Goal: Transaction & Acquisition: Book appointment/travel/reservation

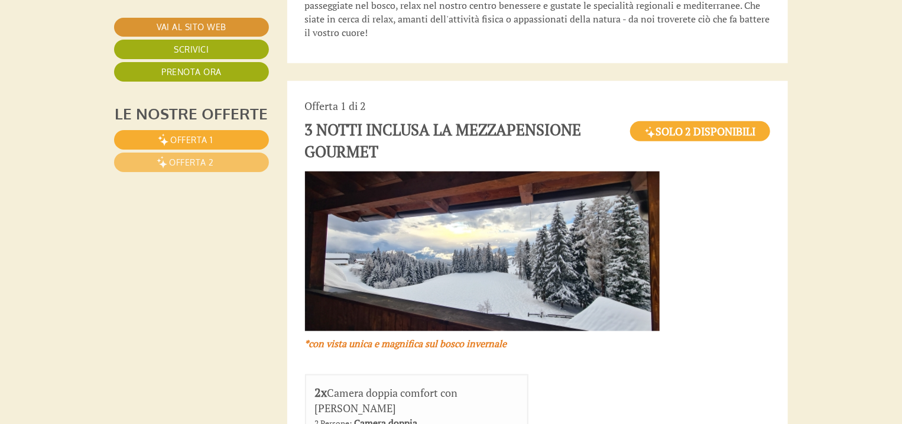
scroll to position [851, 0]
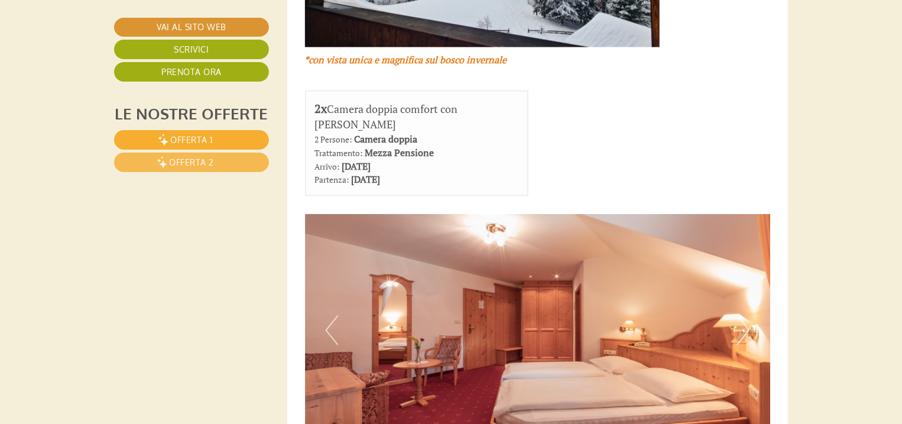
click at [215, 166] on link "Offerta 2" at bounding box center [191, 162] width 155 height 20
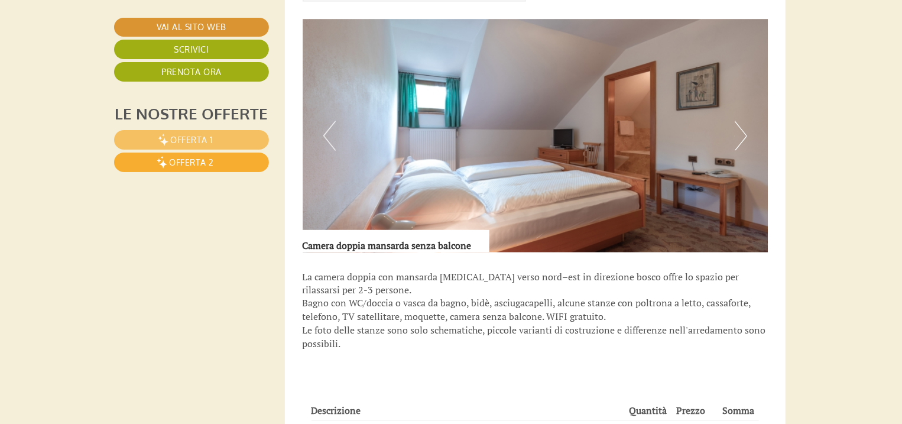
scroll to position [506, 2]
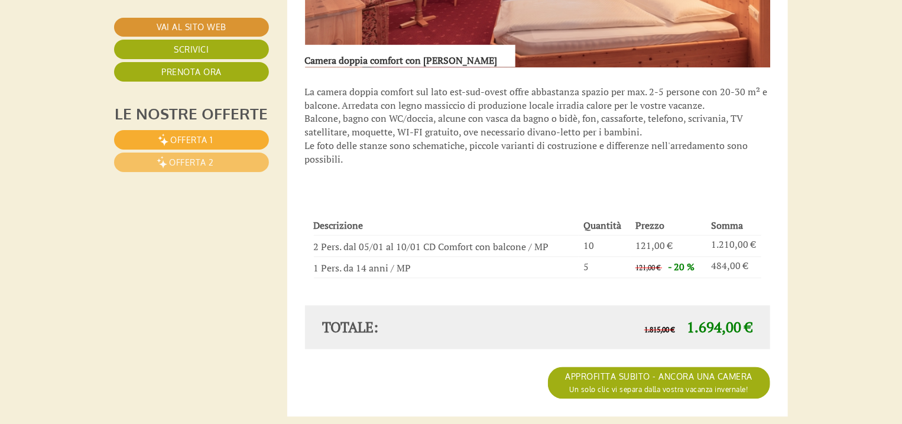
scroll to position [1040, 0]
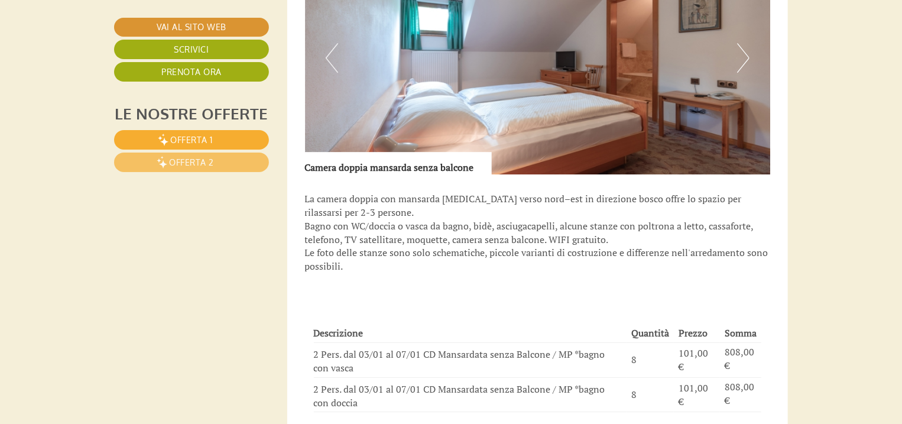
scroll to position [1938, 0]
